Goal: Information Seeking & Learning: Learn about a topic

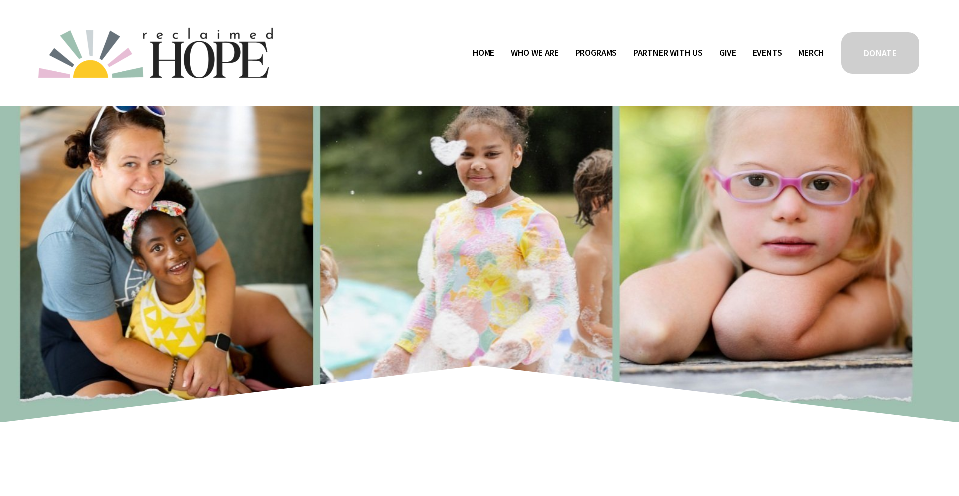
click at [0, 0] on link "Camp Hope" at bounding box center [0, 0] width 0 height 0
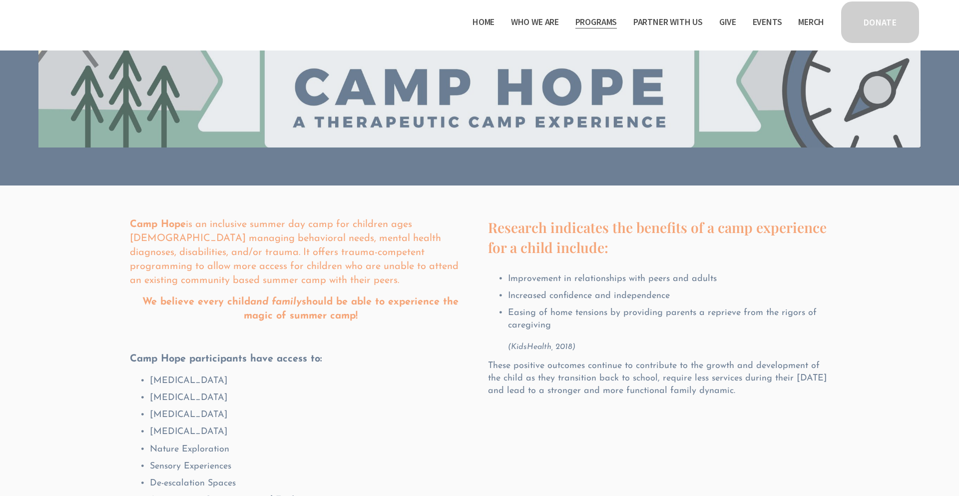
scroll to position [103, 0]
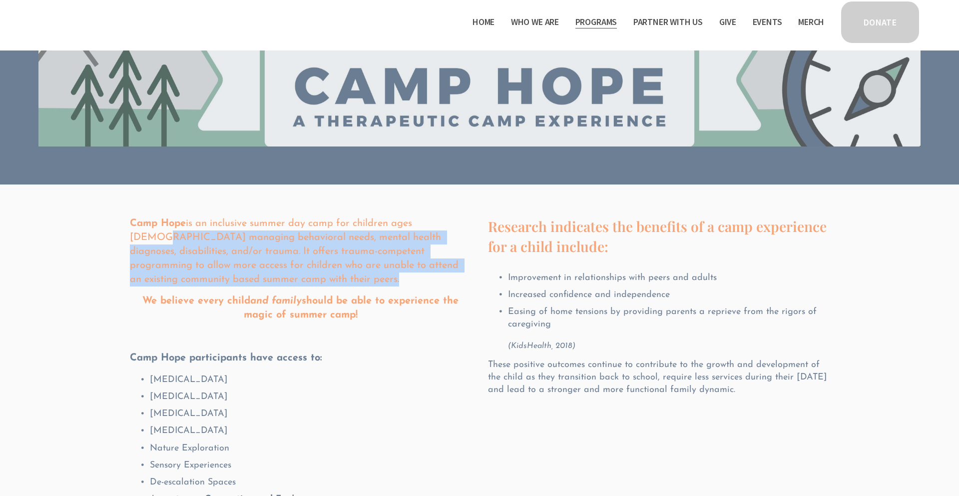
drag, startPoint x: 131, startPoint y: 237, endPoint x: 239, endPoint y: 286, distance: 118.2
click at [239, 286] on div "Camp Hope is an inclusive summer day camp for children ages [DEMOGRAPHIC_DATA] …" at bounding box center [300, 361] width 341 height 290
copy p "managing behavioral needs, mental health diagnoses, disabilities, and/or trauma…"
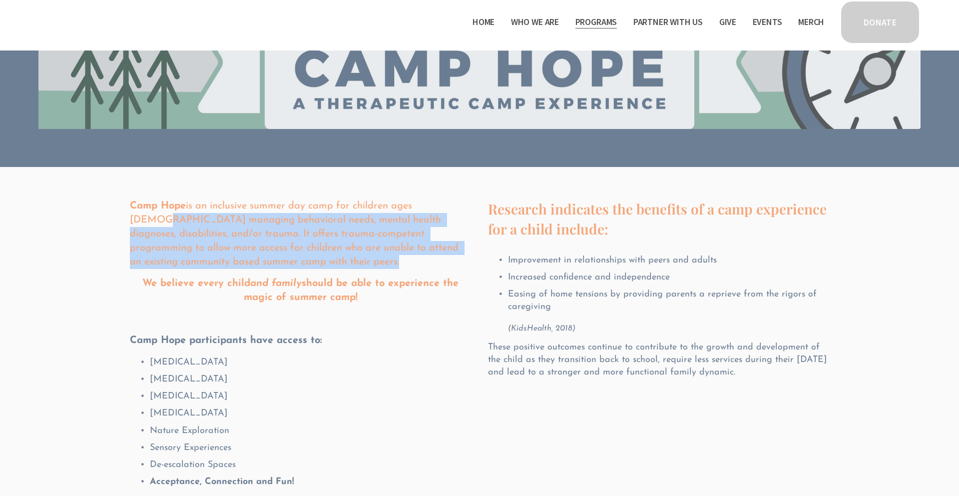
scroll to position [132, 0]
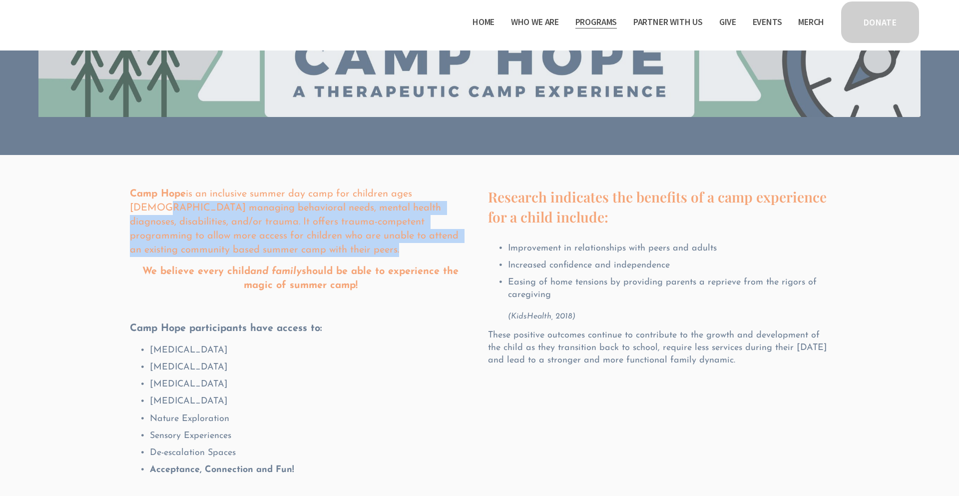
copy p "managing behavioral needs, mental health diagnoses, disabilities, and/or trauma…"
